Goal: Check status

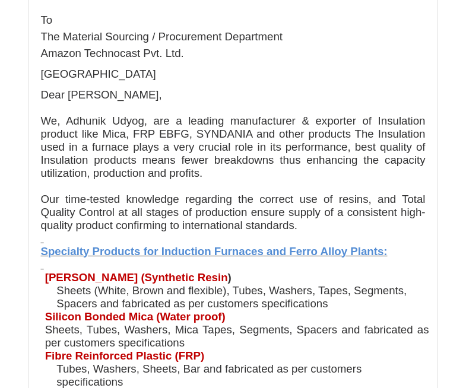
scroll to position [1246, 0]
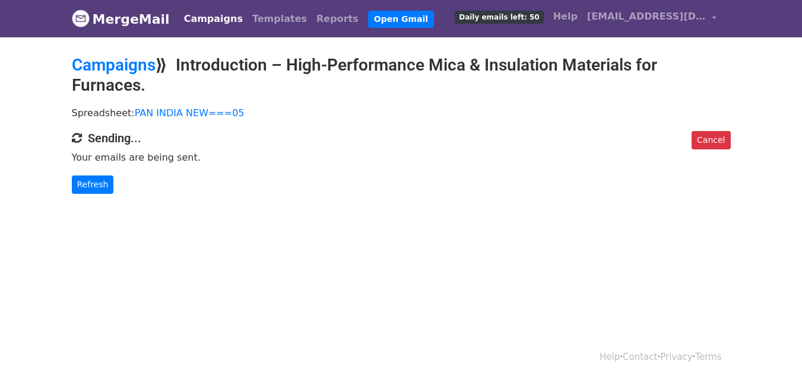
scroll to position [2, 0]
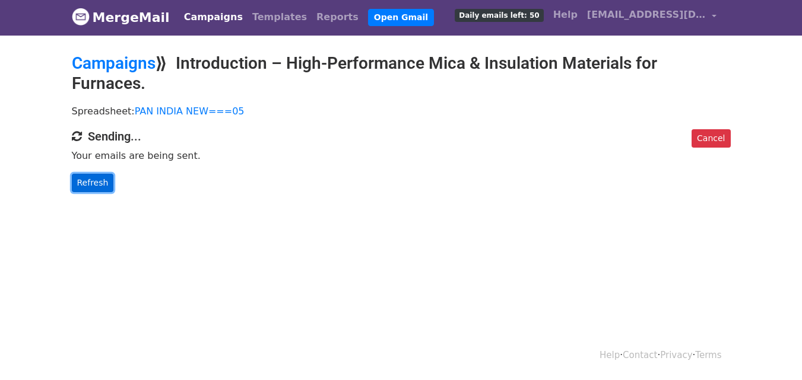
click at [89, 180] on link "Refresh" at bounding box center [93, 183] width 42 height 18
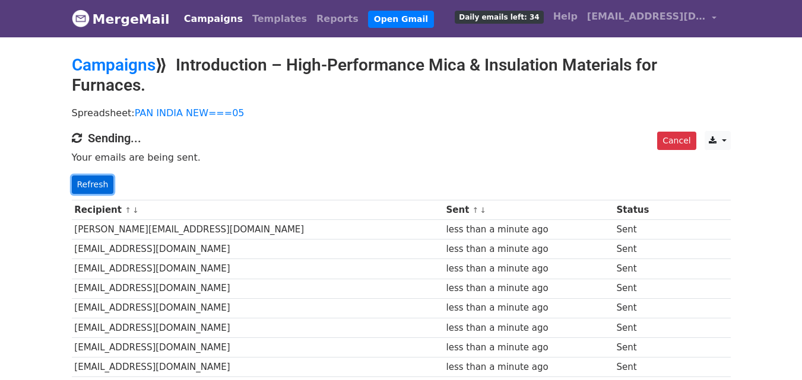
click at [78, 182] on link "Refresh" at bounding box center [93, 185] width 42 height 18
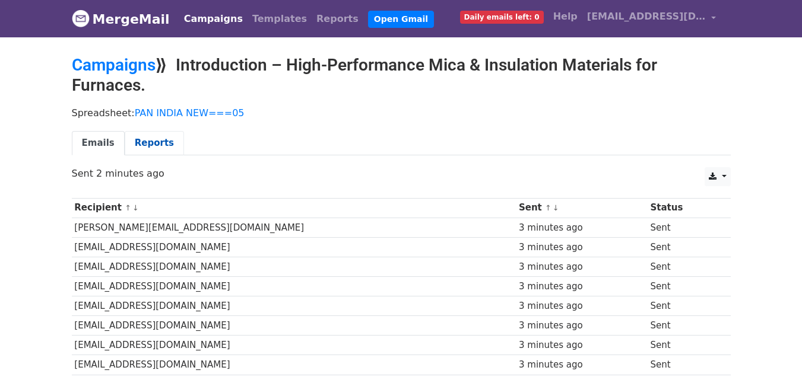
click at [151, 144] on link "Reports" at bounding box center [154, 143] width 59 height 24
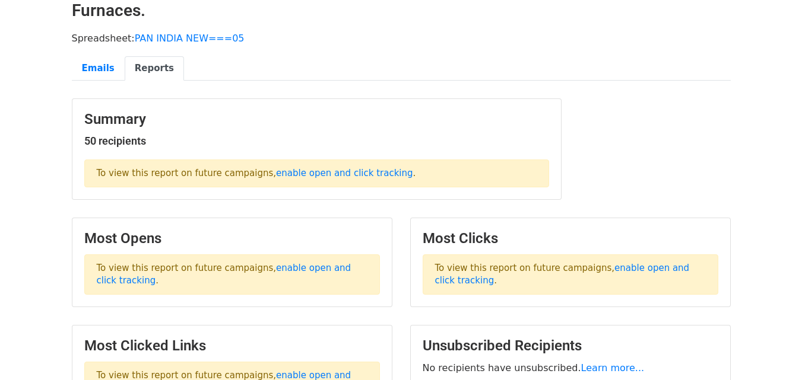
scroll to position [217, 0]
